Goal: Find specific page/section: Find specific page/section

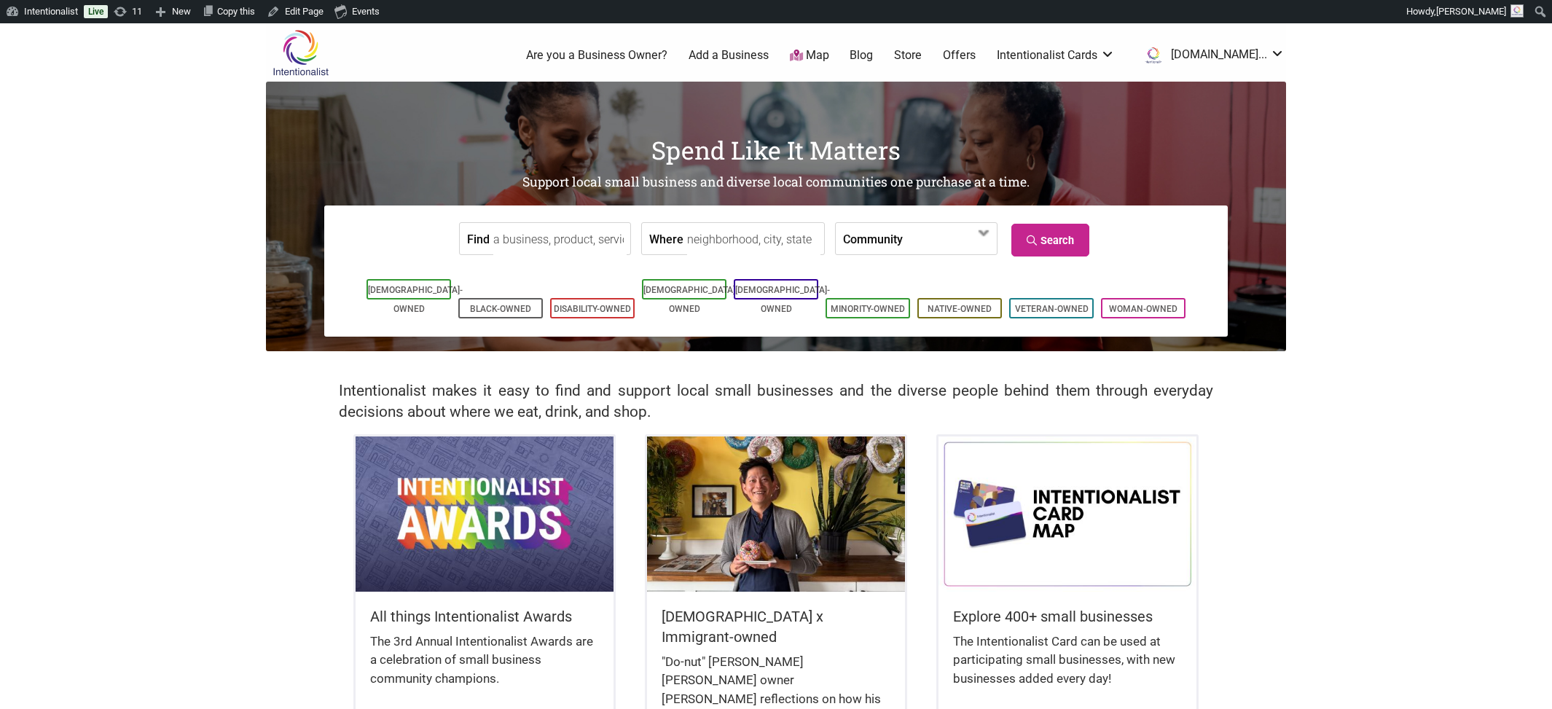
click at [534, 246] on input "Find" at bounding box center [559, 239] width 133 height 33
type input "Hood Famous Cafe + Bar"
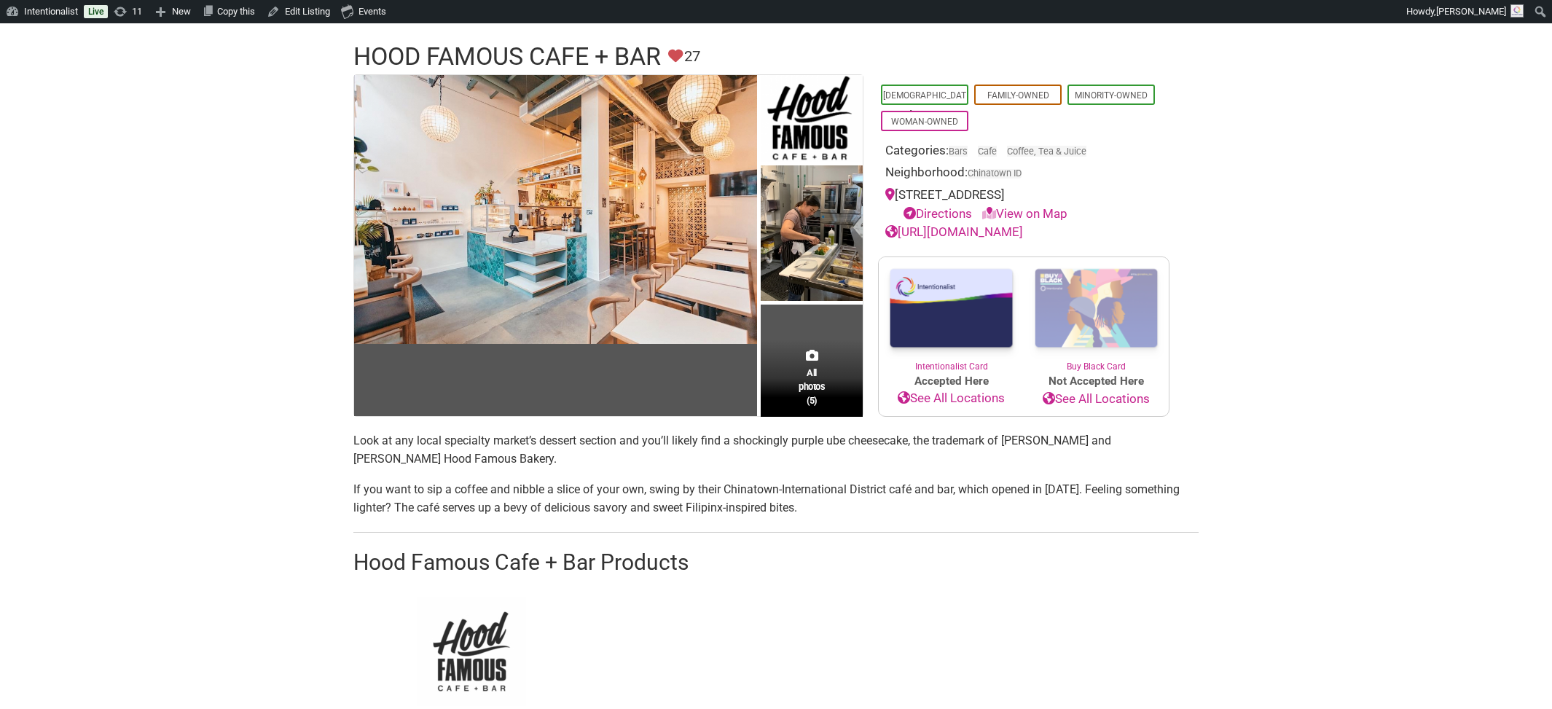
scroll to position [109, 0]
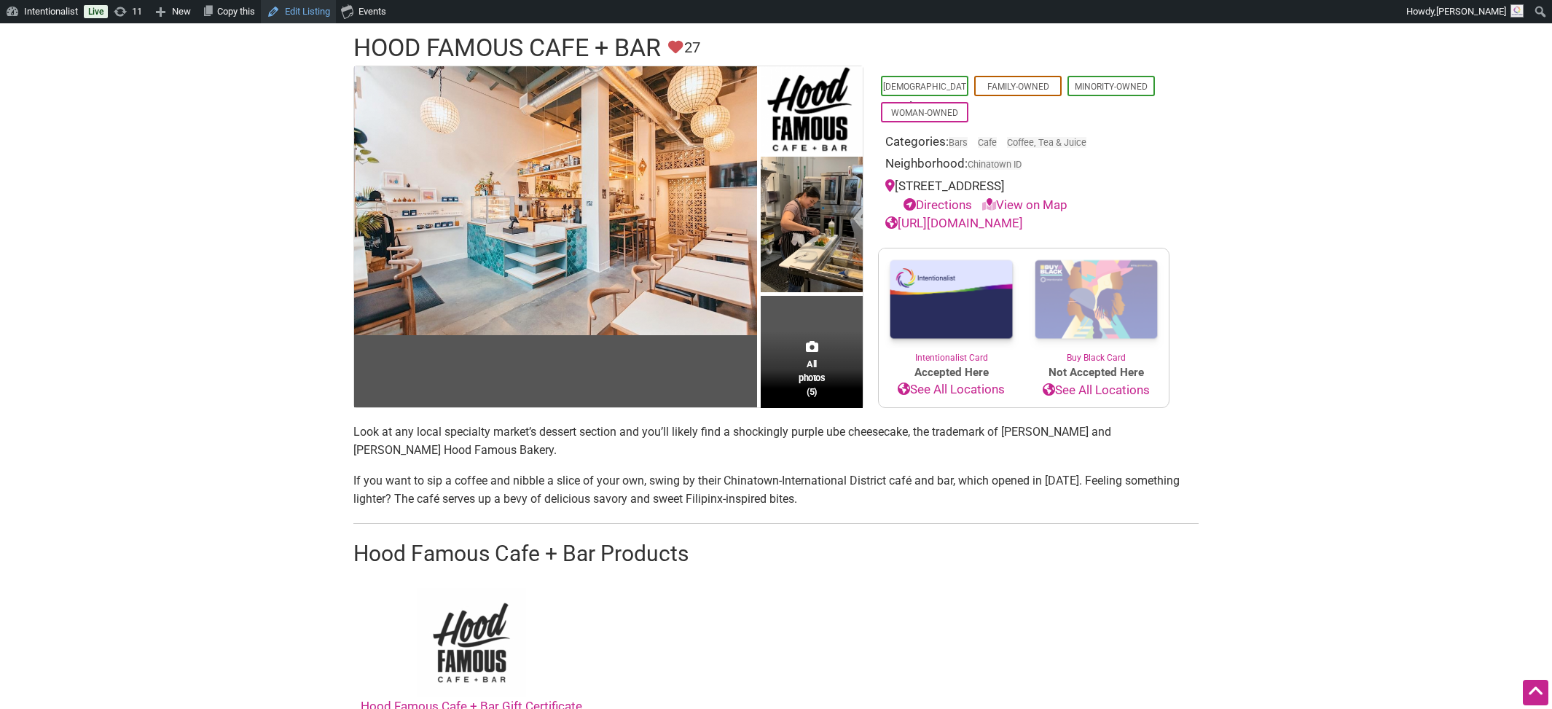
click at [304, 2] on link "Edit Listing" at bounding box center [298, 11] width 75 height 23
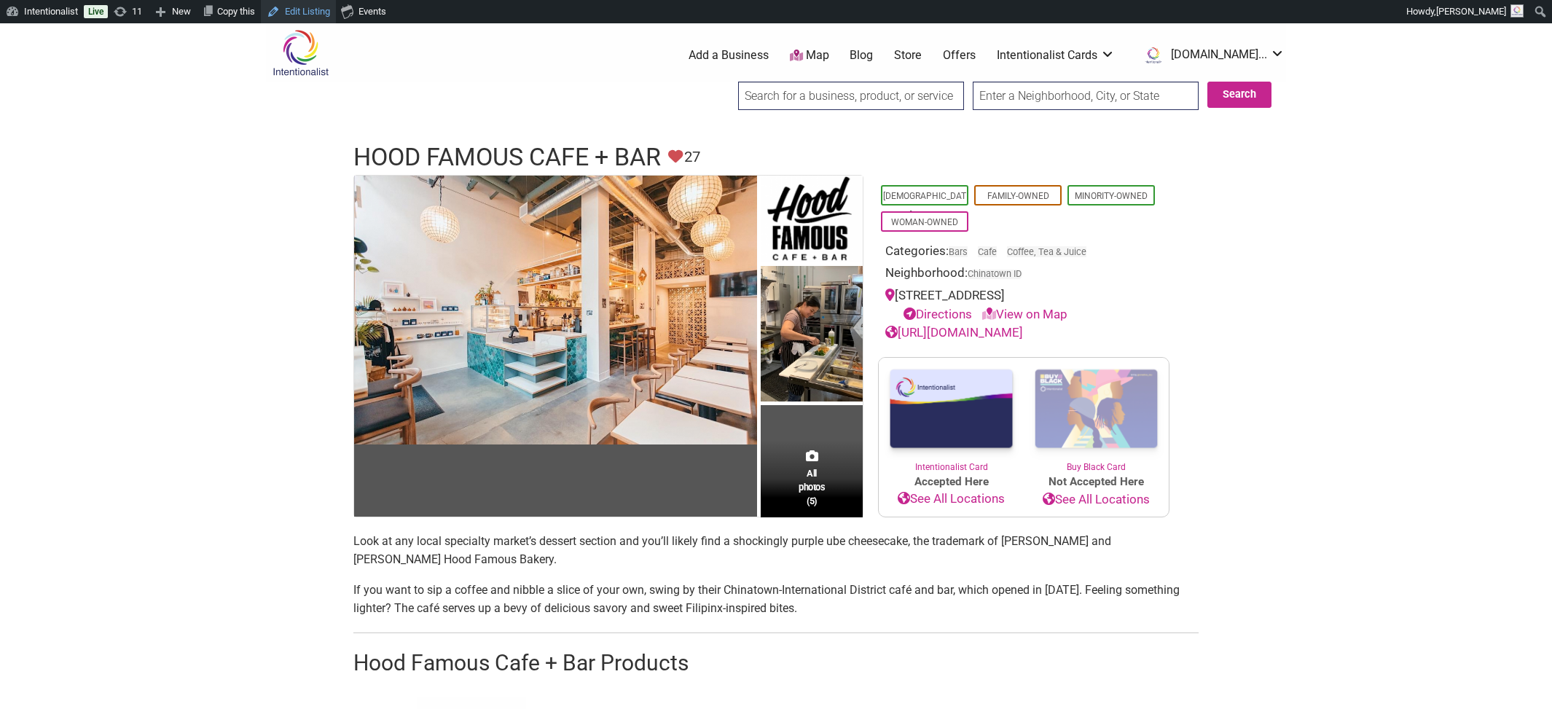
click at [323, 5] on link "Edit Listing" at bounding box center [298, 11] width 75 height 23
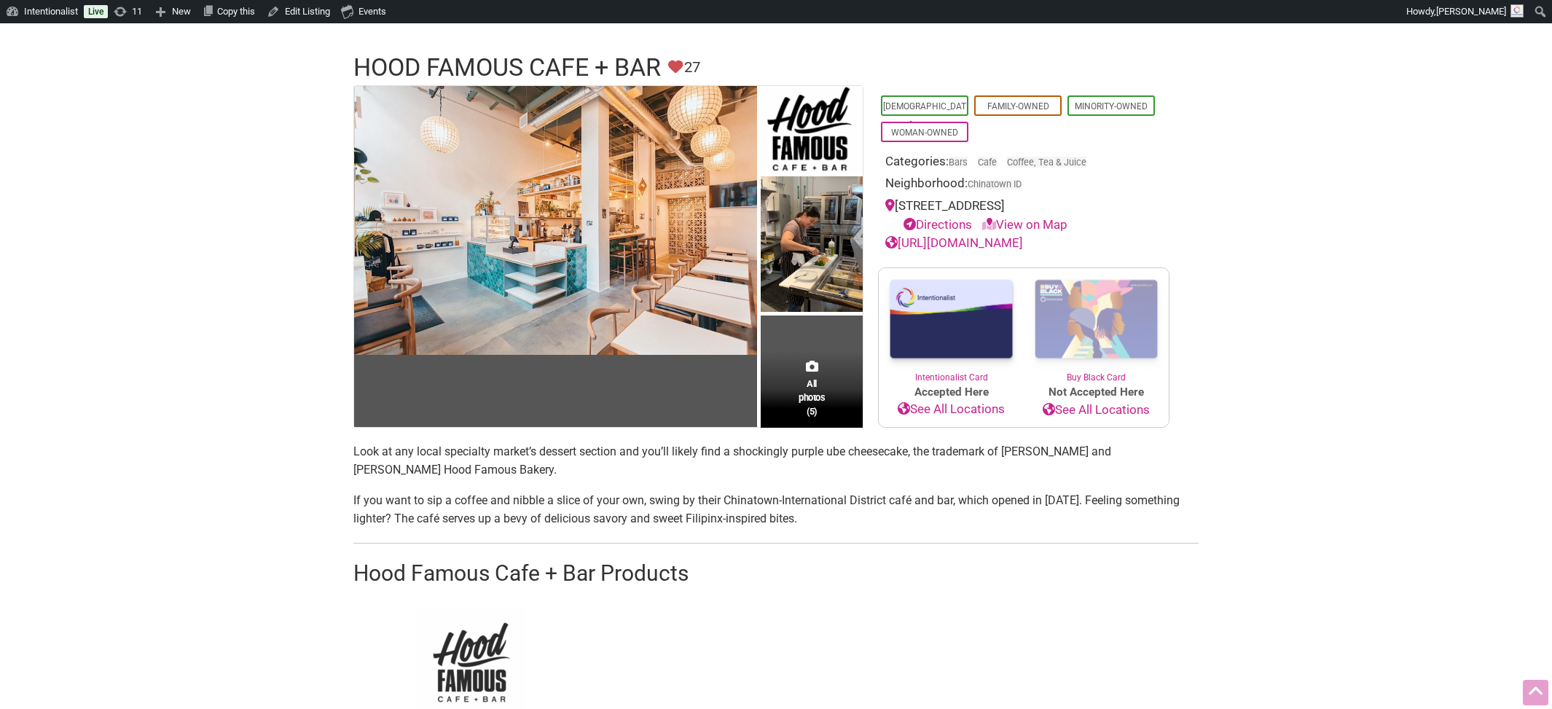
scroll to position [101, 0]
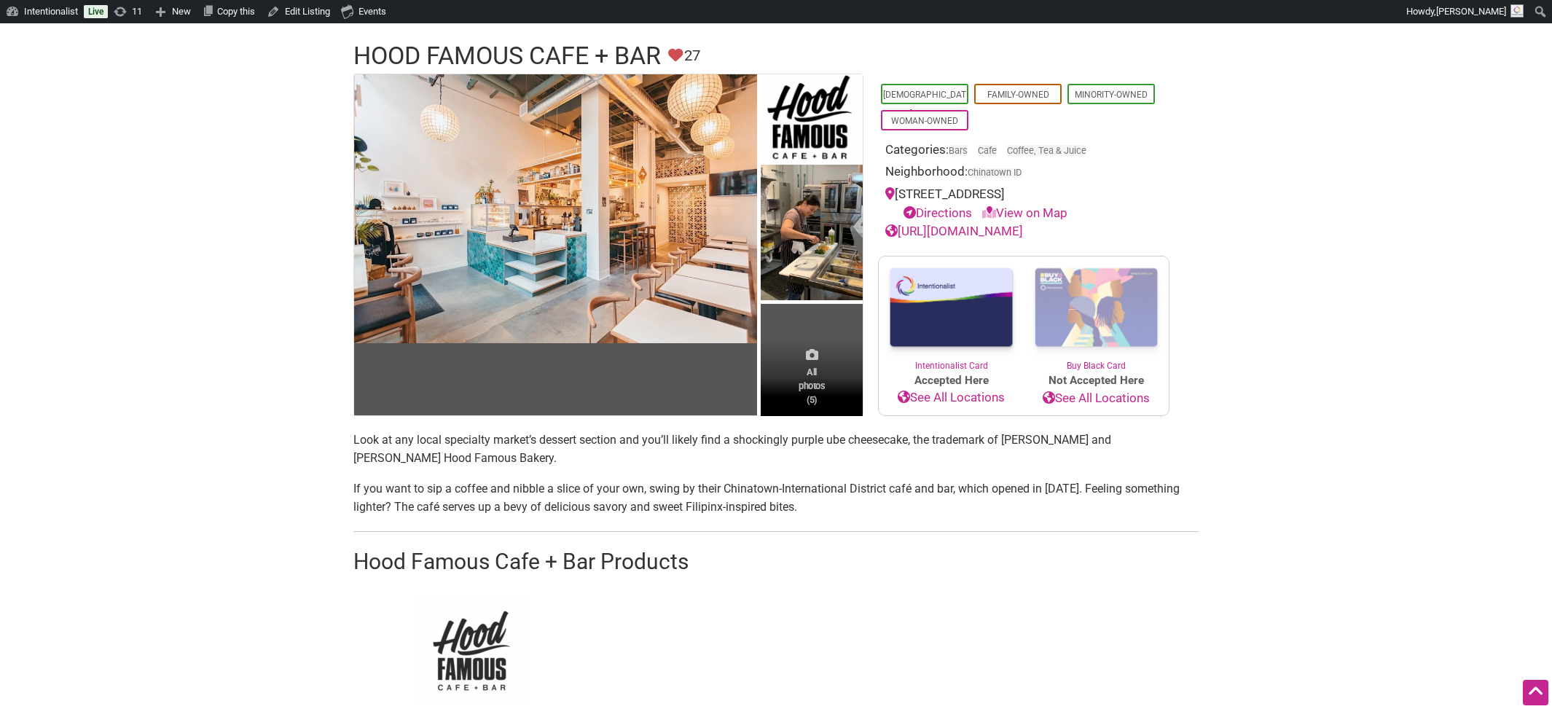
click at [810, 382] on span "All photos (5)" at bounding box center [811, 386] width 26 height 42
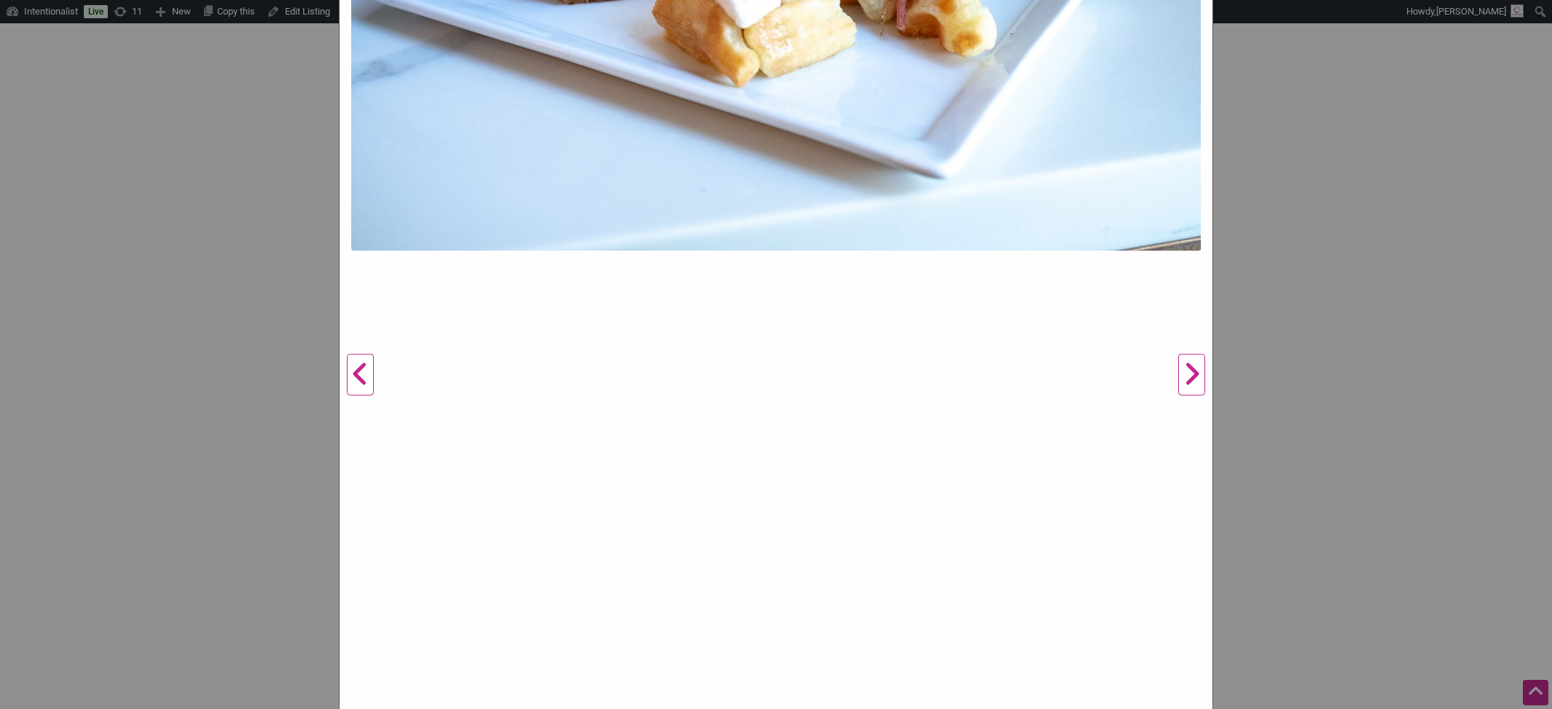
scroll to position [511, 0]
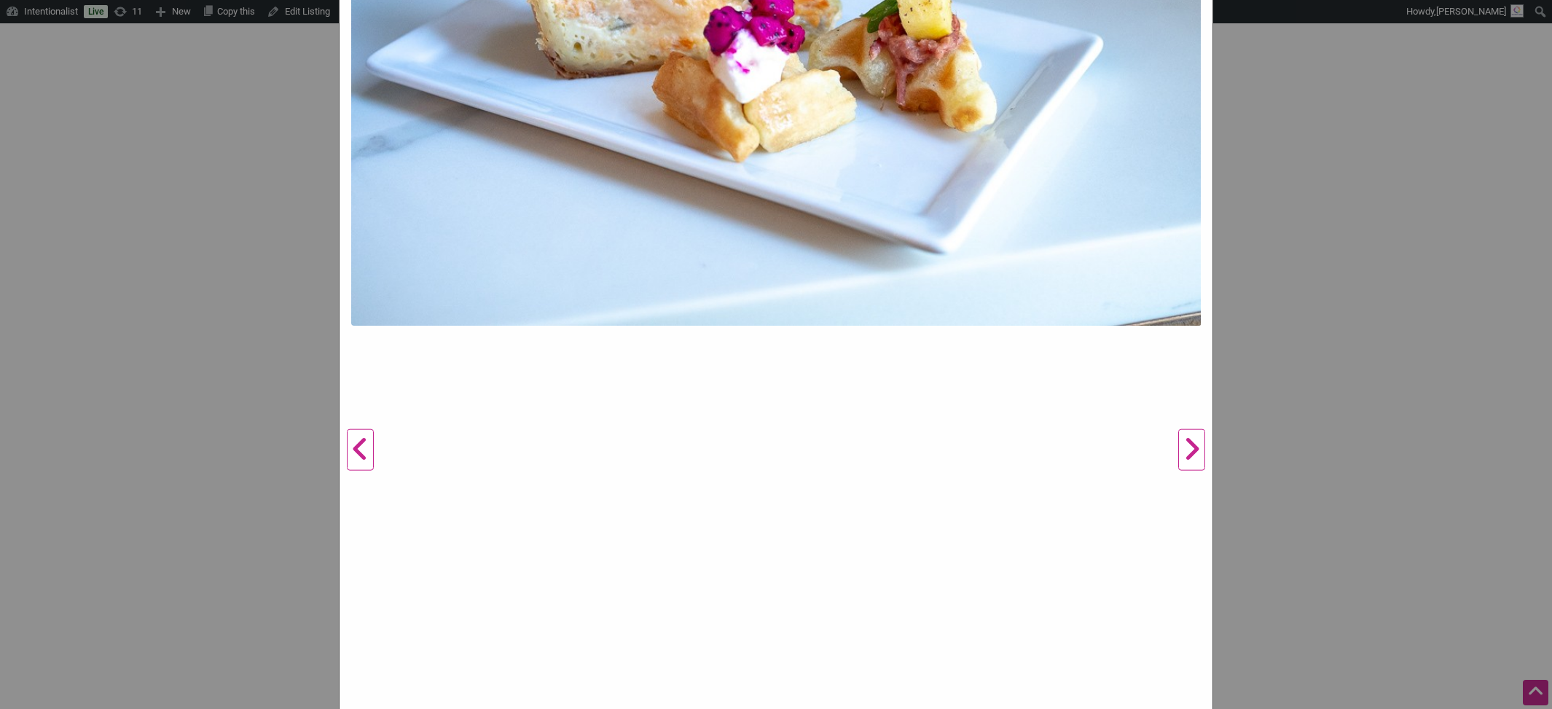
click at [1189, 466] on button "Next" at bounding box center [1191, 449] width 40 height 1523
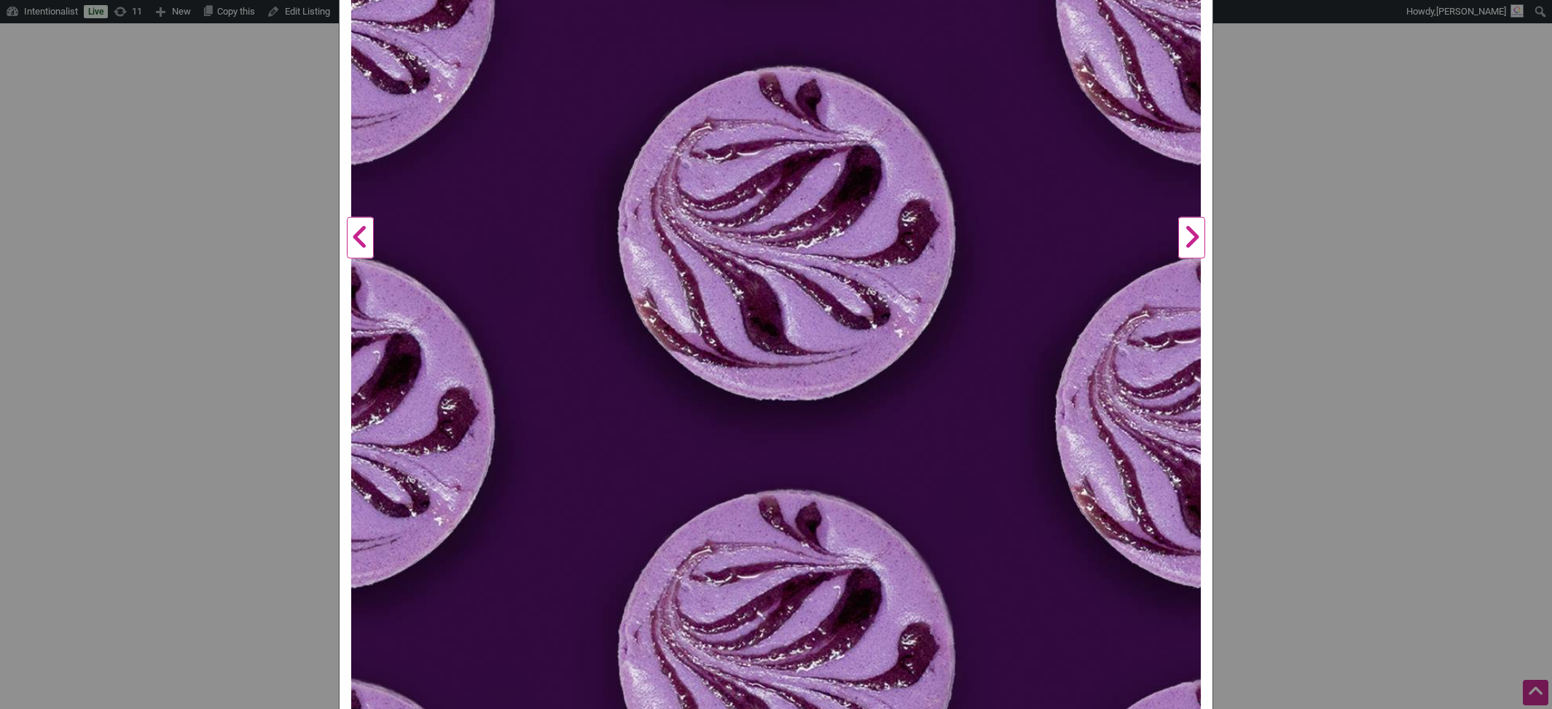
scroll to position [691, 0]
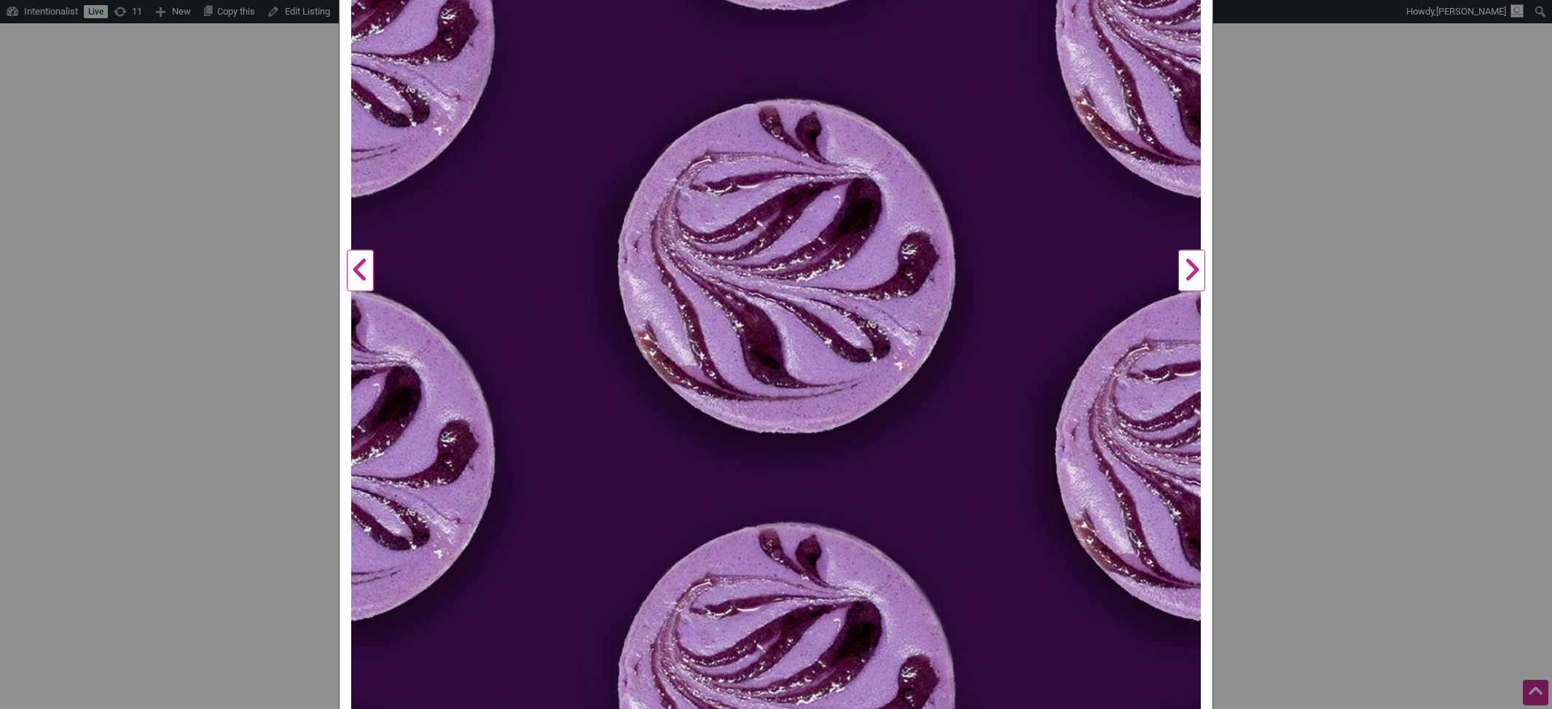
click at [1185, 269] on button "Next" at bounding box center [1191, 270] width 40 height 1523
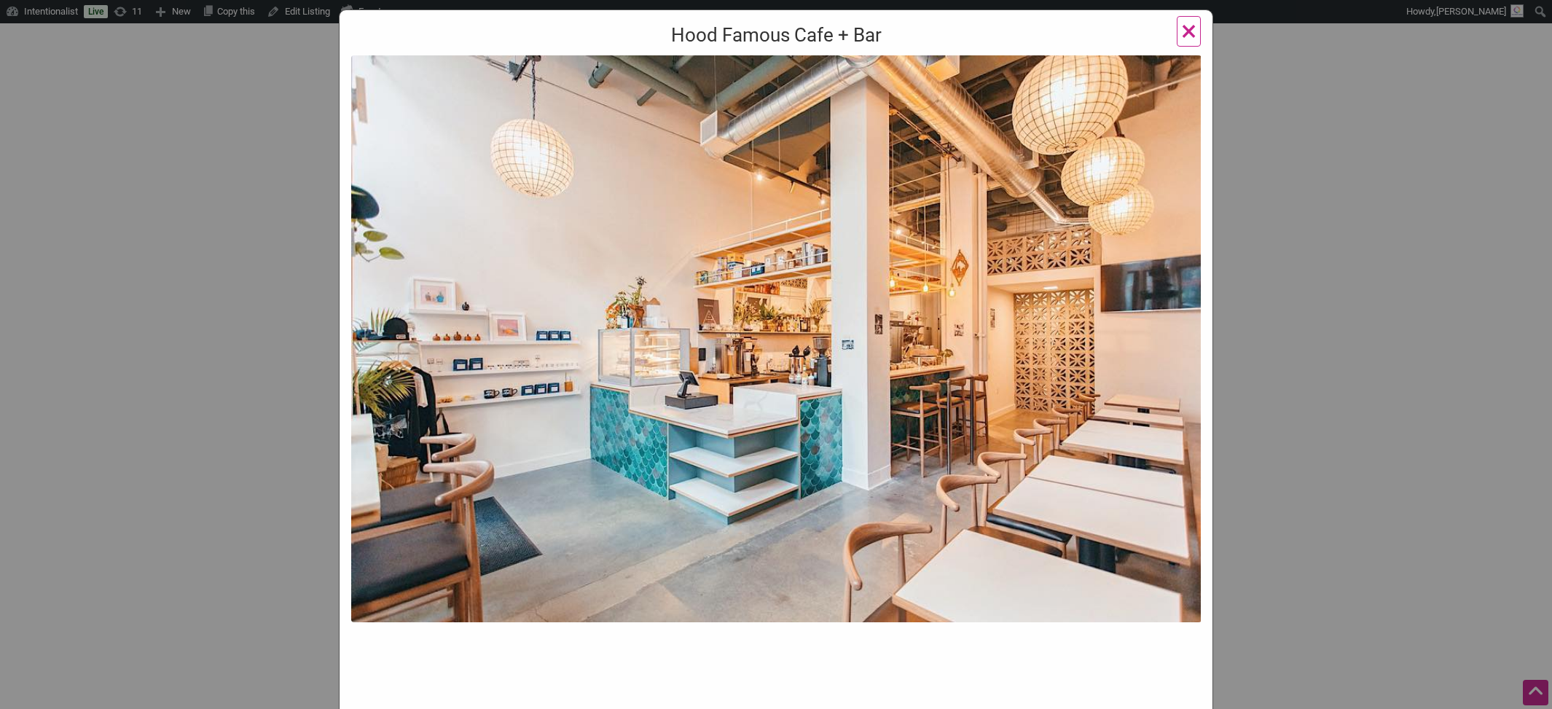
scroll to position [142, 0]
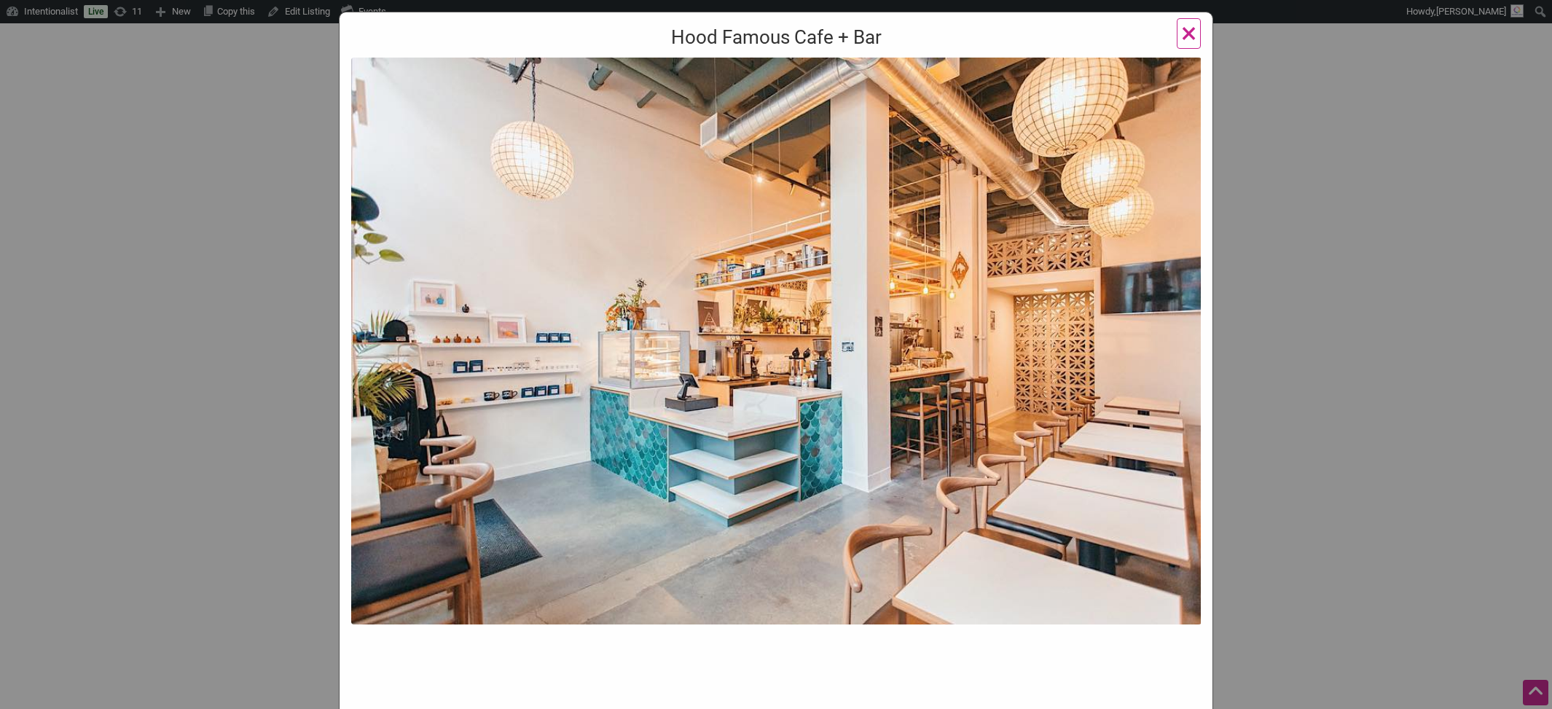
click at [1192, 36] on span "×" at bounding box center [1188, 33] width 15 height 34
